Goal: Use online tool/utility: Utilize a website feature to perform a specific function

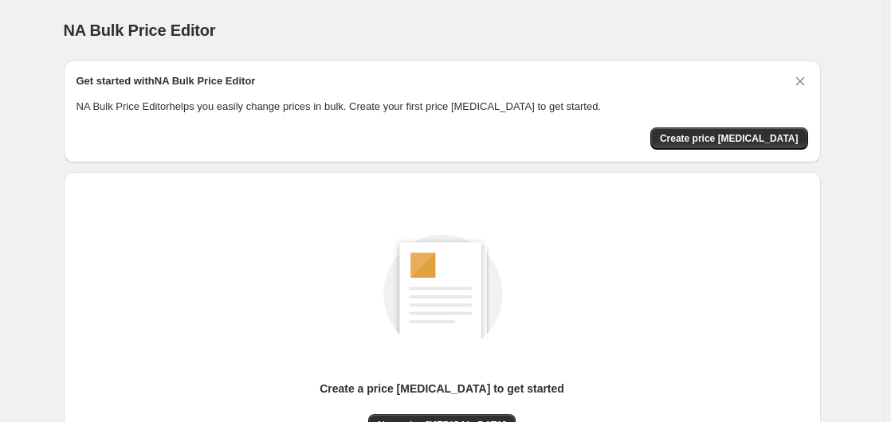
scroll to position [175, 0]
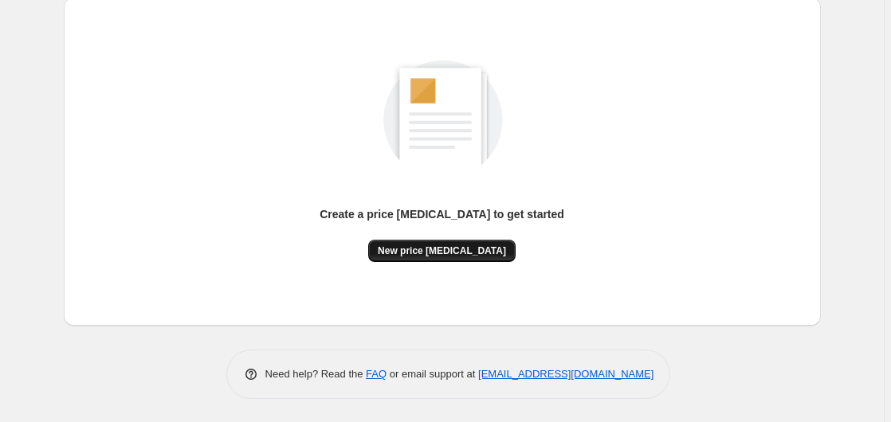
click at [460, 257] on button "New price [MEDICAL_DATA]" at bounding box center [441, 251] width 147 height 22
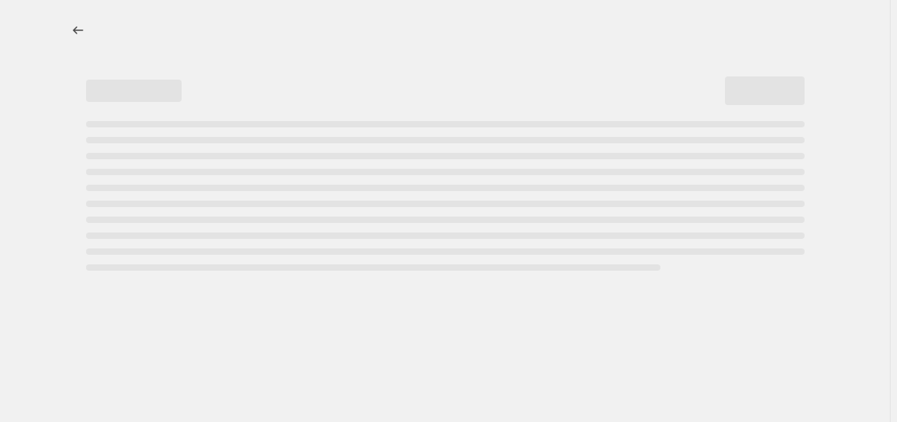
select select "percentage"
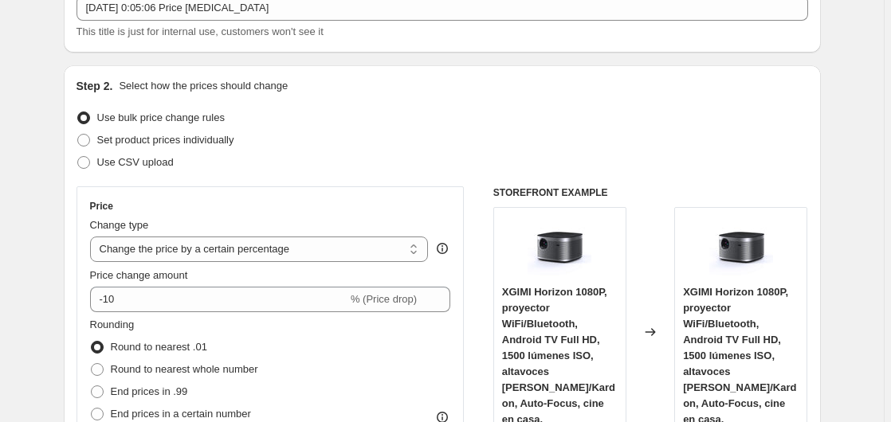
scroll to position [163, 0]
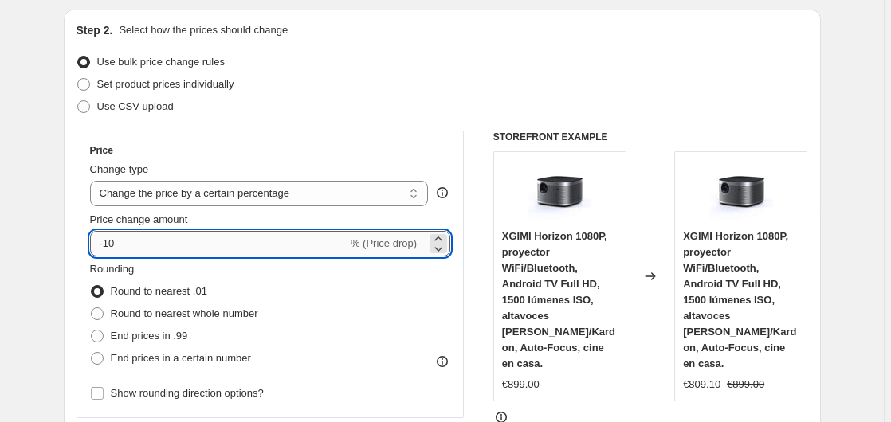
click at [210, 234] on input "-10" at bounding box center [218, 244] width 257 height 26
type input "-1"
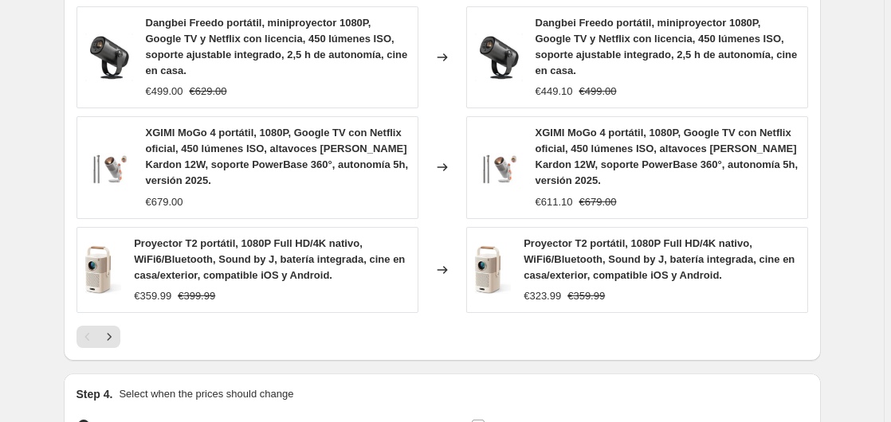
scroll to position [1309, 0]
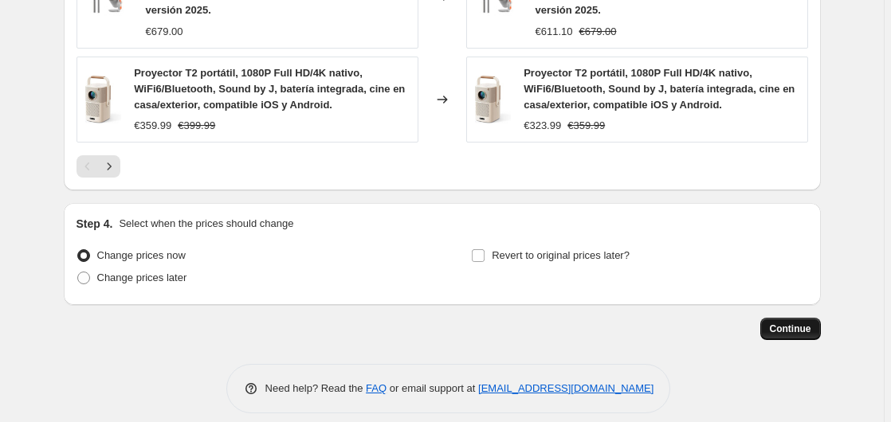
type input "-35"
click at [790, 323] on span "Continue" at bounding box center [790, 329] width 41 height 13
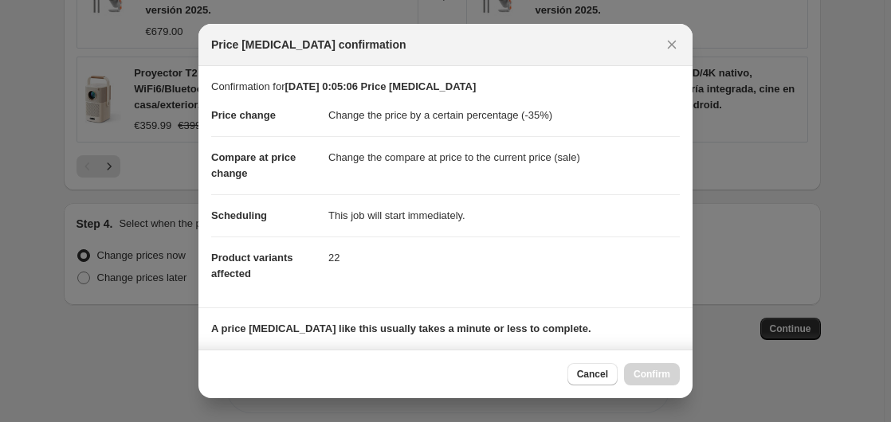
scroll to position [252, 0]
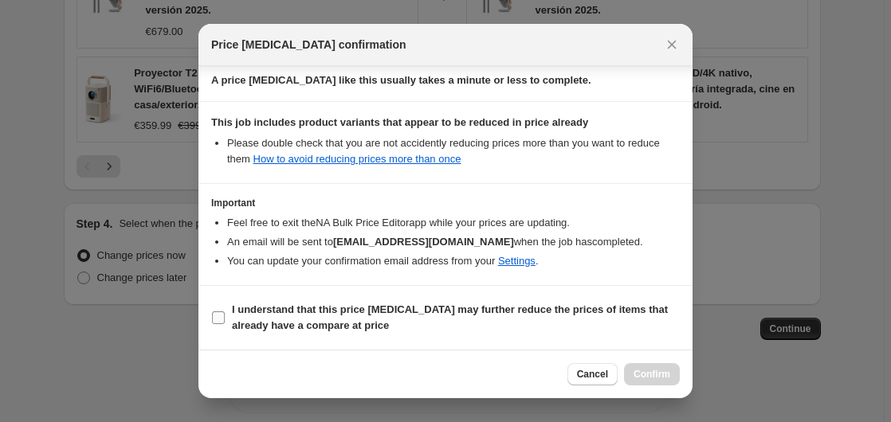
drag, startPoint x: 277, startPoint y: 307, endPoint x: 293, endPoint y: 312, distance: 16.9
click at [277, 308] on b "I understand that this price [MEDICAL_DATA] may further reduce the prices of it…" at bounding box center [450, 318] width 436 height 28
click at [225, 312] on input "I understand that this price [MEDICAL_DATA] may further reduce the prices of it…" at bounding box center [218, 318] width 13 height 13
checkbox input "true"
click at [662, 373] on span "Confirm" at bounding box center [652, 374] width 37 height 13
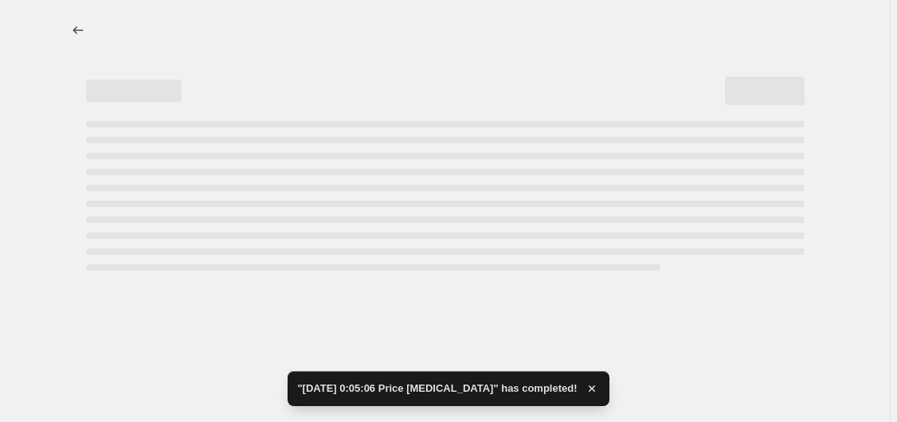
select select "percentage"
